Goal: Find specific page/section: Find specific page/section

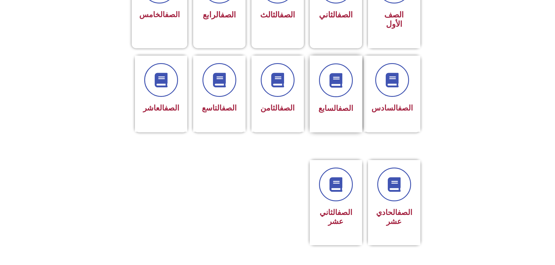
scroll to position [204, 0]
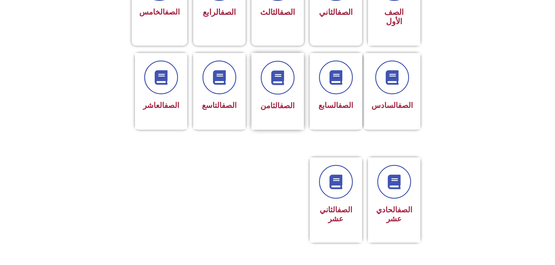
click at [285, 91] on div "الصف الثامن" at bounding box center [277, 91] width 52 height 77
click at [277, 76] on div "الصف الثامن" at bounding box center [277, 87] width 37 height 52
click at [274, 65] on span at bounding box center [277, 77] width 37 height 37
click at [280, 70] on icon at bounding box center [278, 78] width 16 height 16
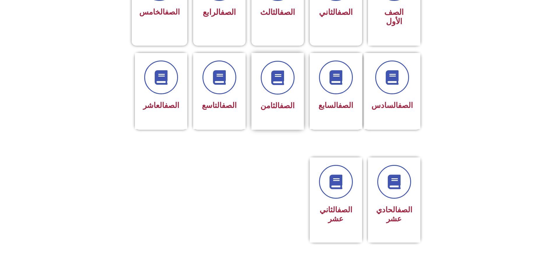
click at [274, 72] on div at bounding box center [277, 78] width 37 height 34
click at [273, 73] on div "الصف الثامن" at bounding box center [277, 87] width 37 height 52
click at [272, 73] on div "الصف الثامن" at bounding box center [277, 87] width 37 height 52
click at [272, 74] on div "الصف الثامن" at bounding box center [277, 87] width 37 height 52
click at [281, 70] on icon at bounding box center [278, 78] width 16 height 16
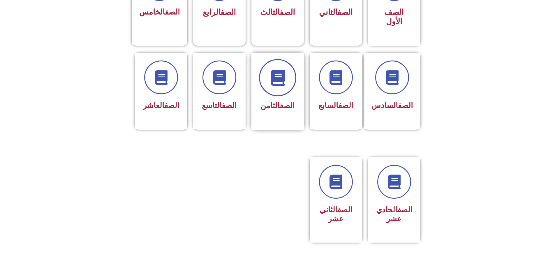
click at [281, 70] on icon at bounding box center [278, 78] width 16 height 16
click at [279, 70] on icon at bounding box center [278, 78] width 16 height 16
click at [290, 101] on link "الصف" at bounding box center [287, 105] width 15 height 9
click at [278, 70] on icon at bounding box center [278, 78] width 16 height 16
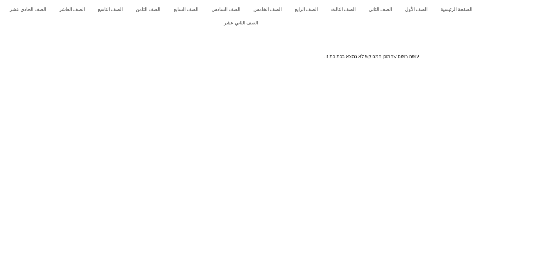
click at [277, 53] on p "עושה רושם שהתוכן המבוקש לא נמצא בכתובת זו." at bounding box center [280, 56] width 280 height 7
click at [167, 11] on link "الصف الثامن" at bounding box center [148, 9] width 38 height 13
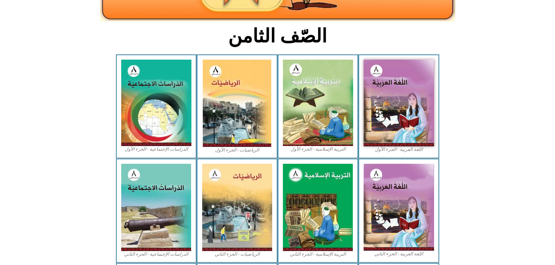
scroll to position [146, 0]
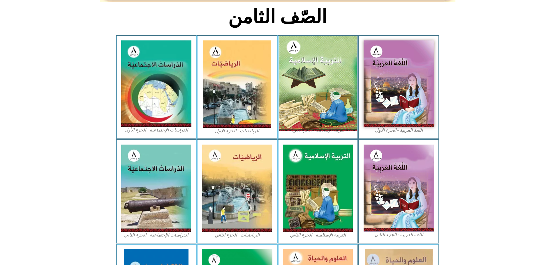
click at [304, 61] on img at bounding box center [318, 83] width 78 height 95
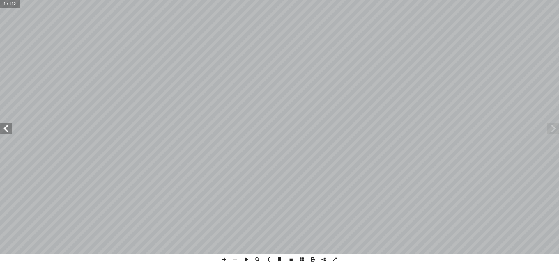
click at [10, 131] on span at bounding box center [6, 129] width 12 height 12
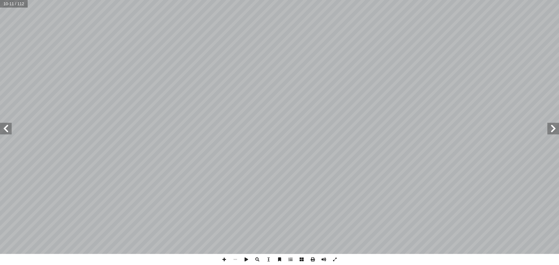
click at [10, 131] on span at bounding box center [6, 129] width 12 height 12
